Goal: Transaction & Acquisition: Book appointment/travel/reservation

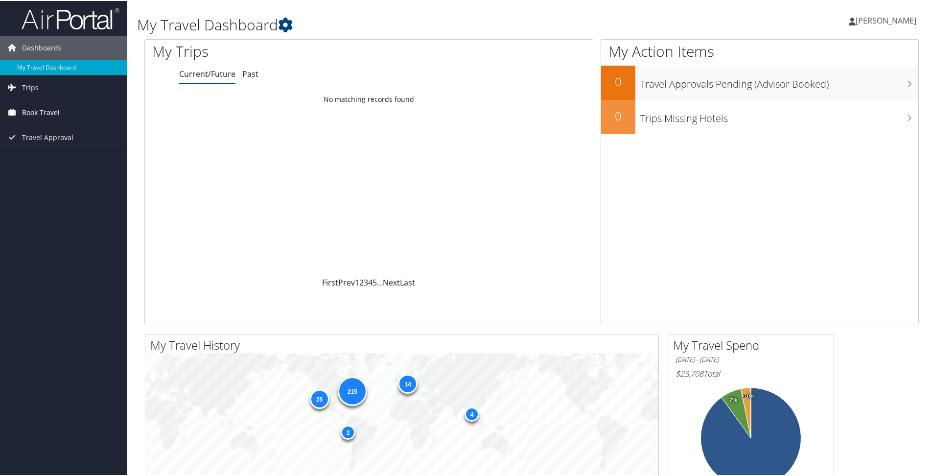
click at [45, 117] on span "Book Travel" at bounding box center [41, 111] width 38 height 24
click at [30, 159] on link "Book/Manage Online Trips" at bounding box center [63, 160] width 127 height 15
